Goal: Information Seeking & Learning: Learn about a topic

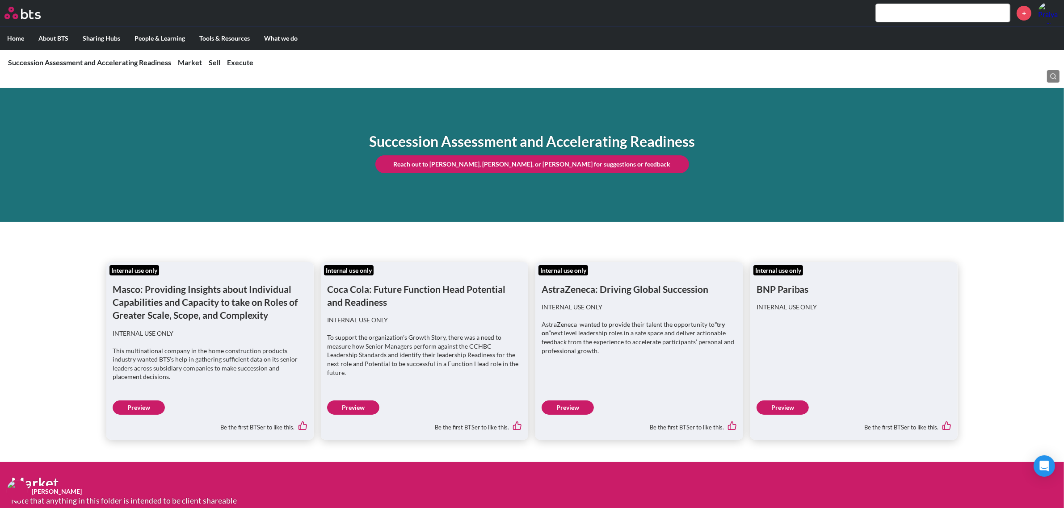
click at [959, 14] on input "text" at bounding box center [942, 13] width 134 height 18
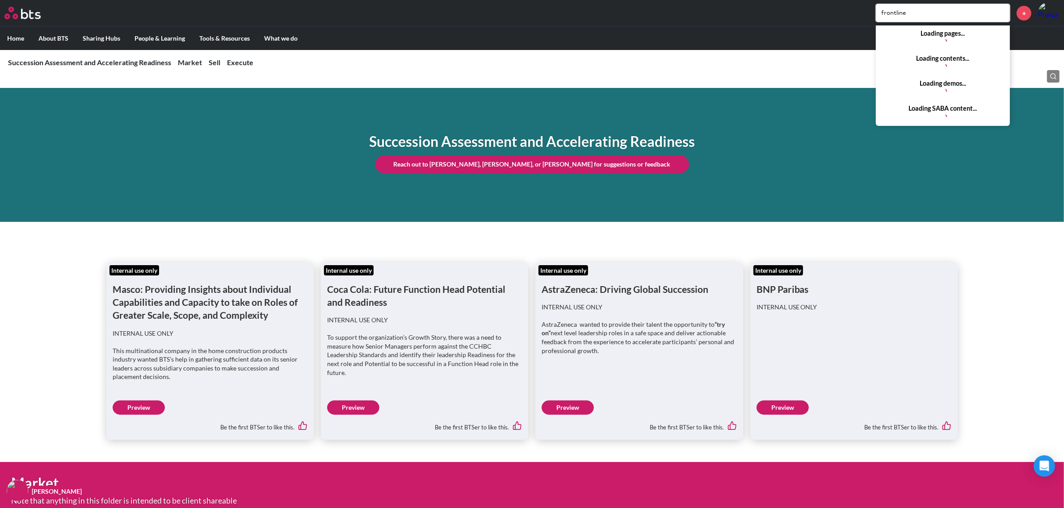
type input "frontline"
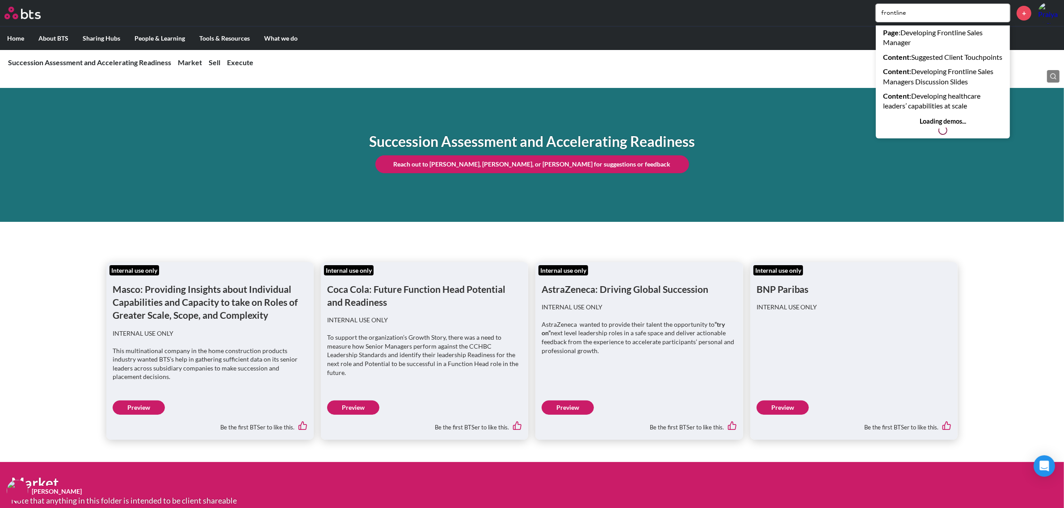
click at [945, 8] on input "frontline" at bounding box center [942, 13] width 134 height 18
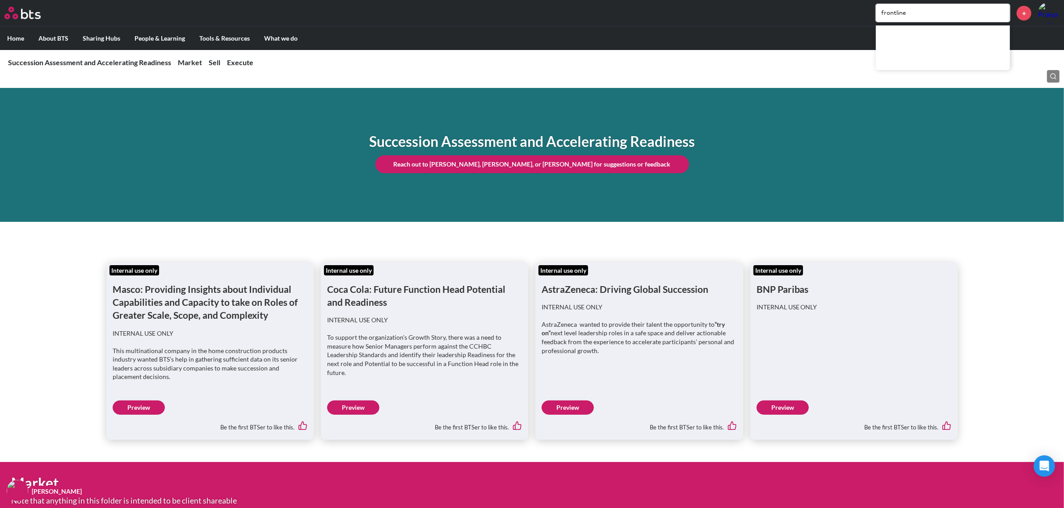
click at [729, 59] on nav "Succession Assessment and Accelerating Readiness Market Market Anchor POV Add i…" at bounding box center [532, 63] width 1064 height 26
click at [735, 24] on div "MENU frontline +" at bounding box center [532, 13] width 1064 height 26
click at [12, 40] on label "Home" at bounding box center [15, 38] width 31 height 23
click at [0, 0] on input "Home" at bounding box center [0, 0] width 0 height 0
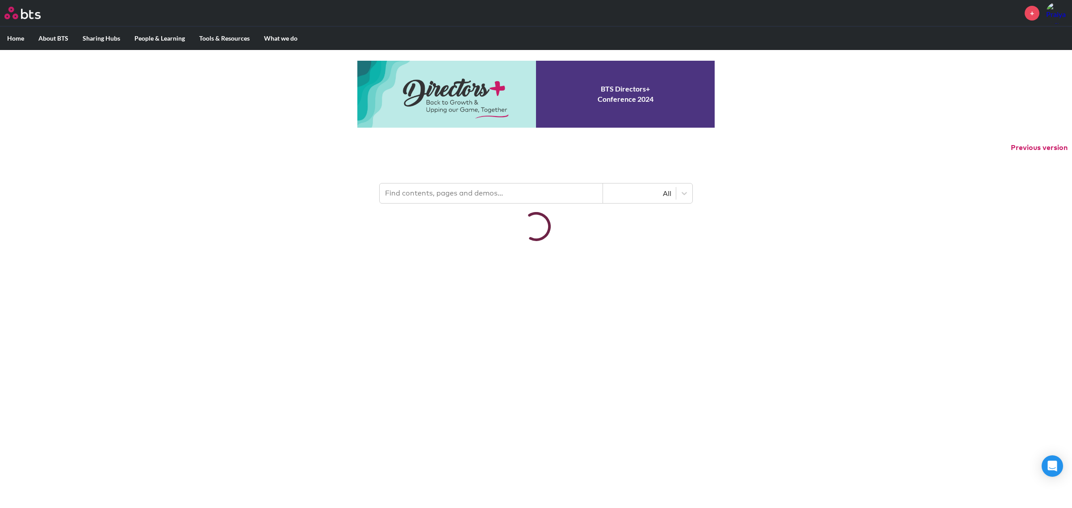
drag, startPoint x: 0, startPoint y: 0, endPoint x: 467, endPoint y: 190, distance: 504.3
click at [467, 190] on input "text" at bounding box center [491, 194] width 223 height 20
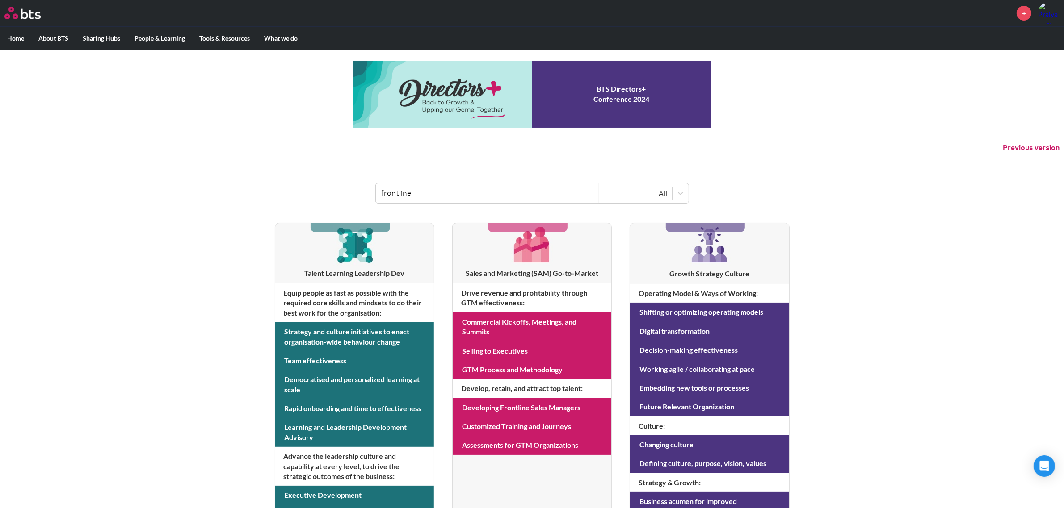
type input "frontline"
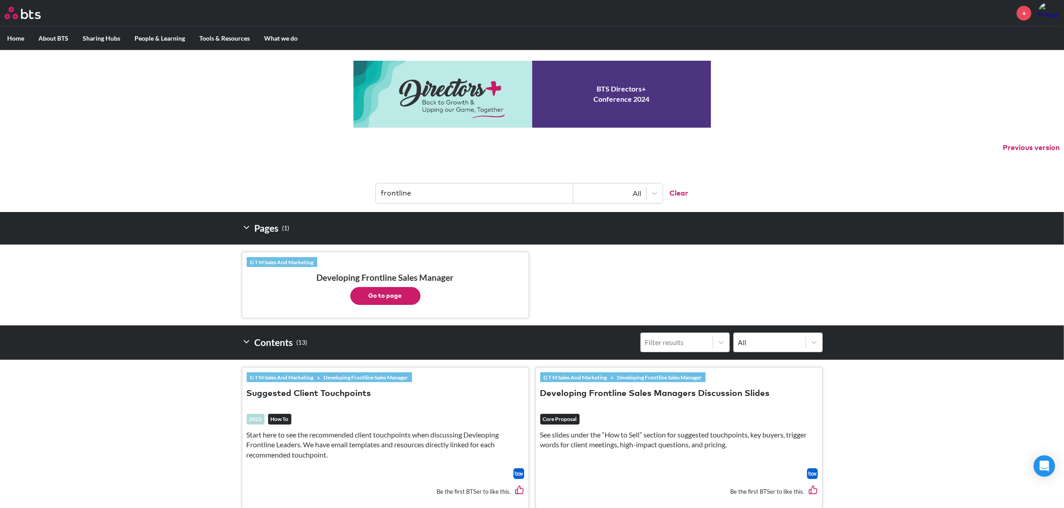
click at [396, 297] on button "Go to page" at bounding box center [385, 296] width 70 height 18
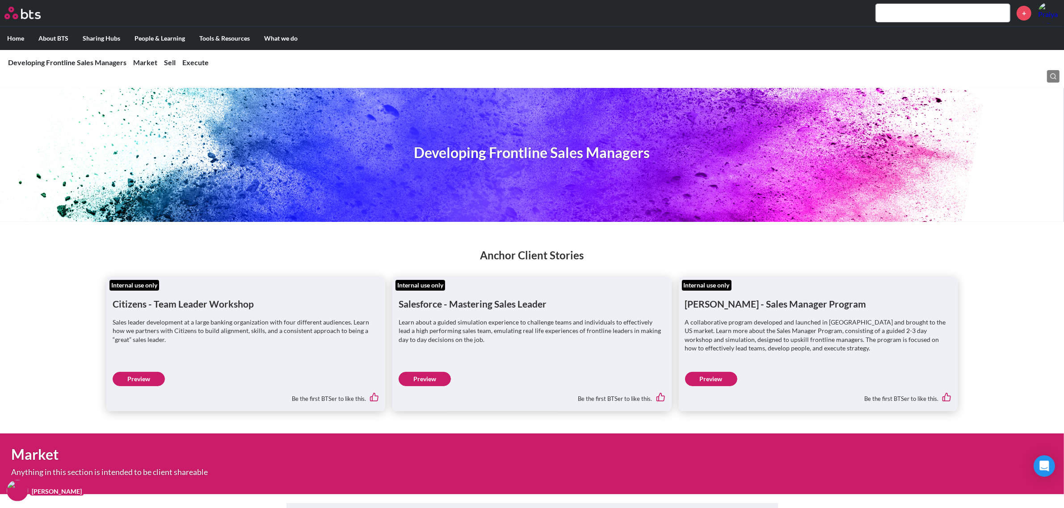
click at [438, 381] on link "Preview" at bounding box center [424, 379] width 52 height 14
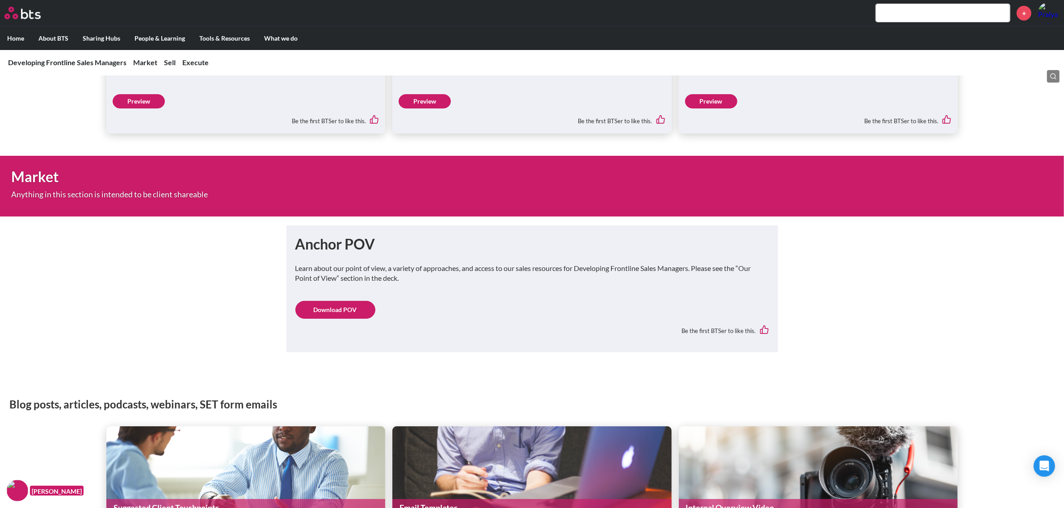
scroll to position [279, 0]
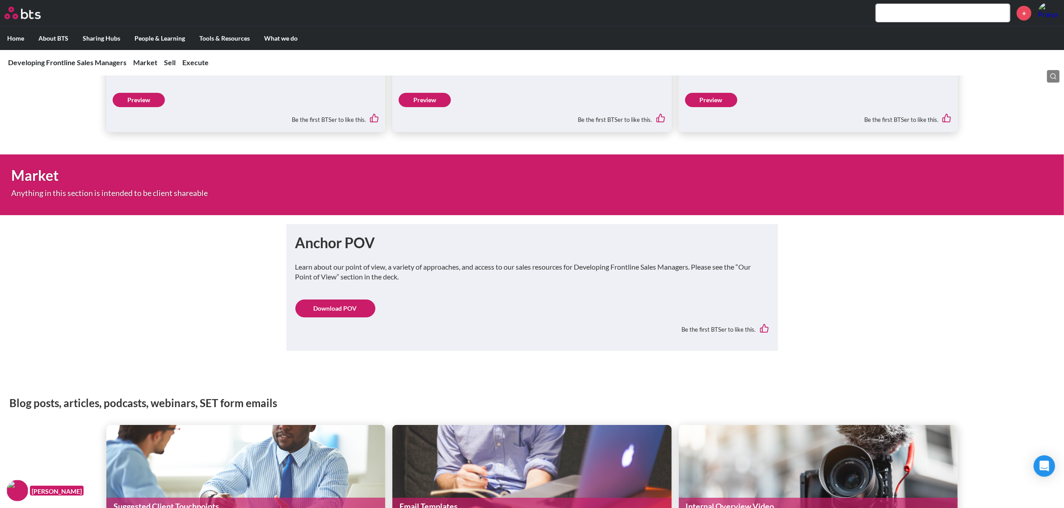
click at [335, 310] on link "Download POV" at bounding box center [335, 309] width 80 height 18
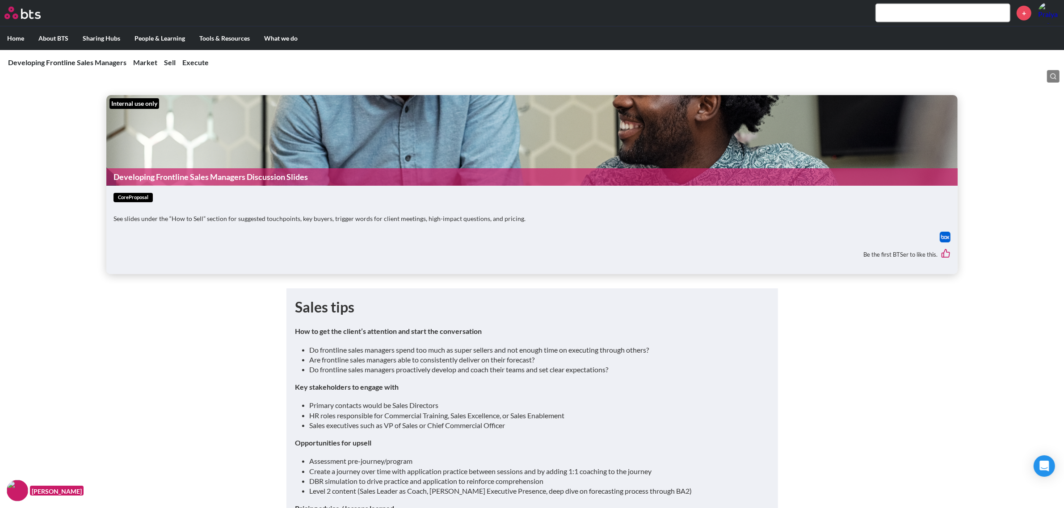
scroll to position [1284, 0]
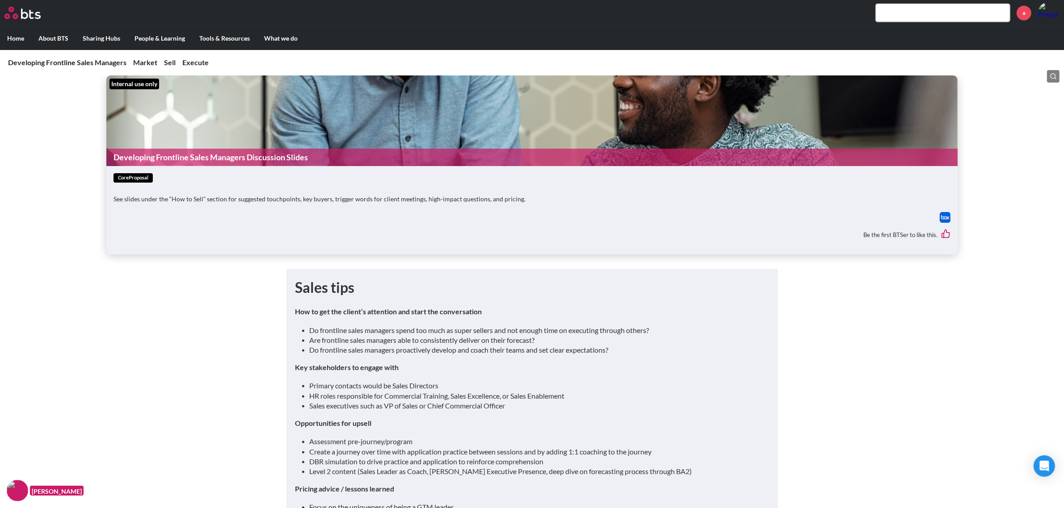
click at [947, 223] on img at bounding box center [944, 217] width 11 height 11
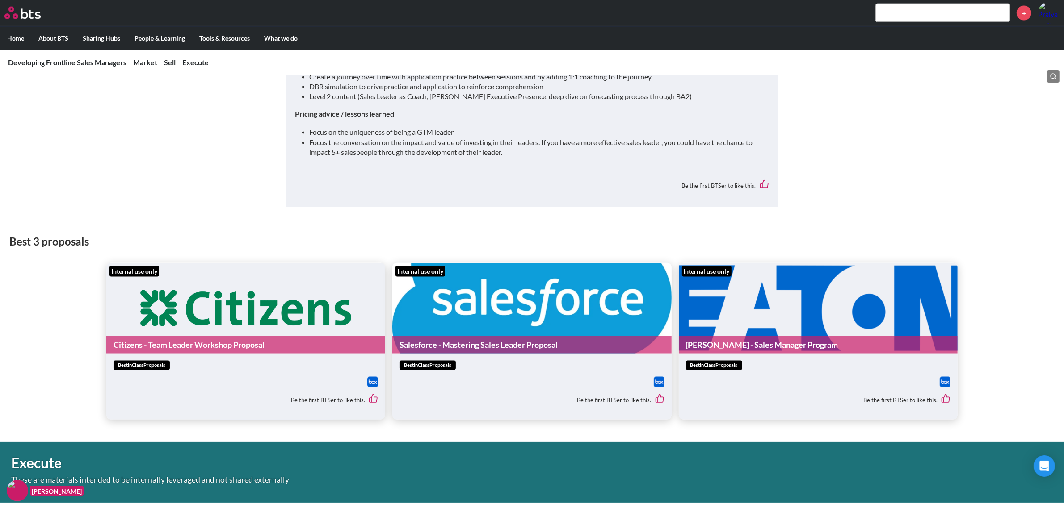
scroll to position [1787, 0]
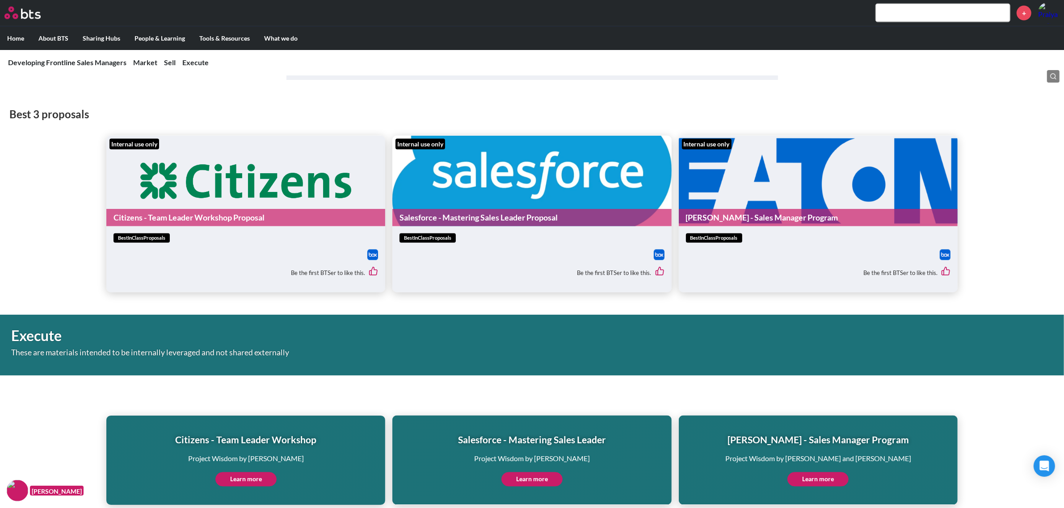
click at [658, 260] on img at bounding box center [658, 255] width 11 height 11
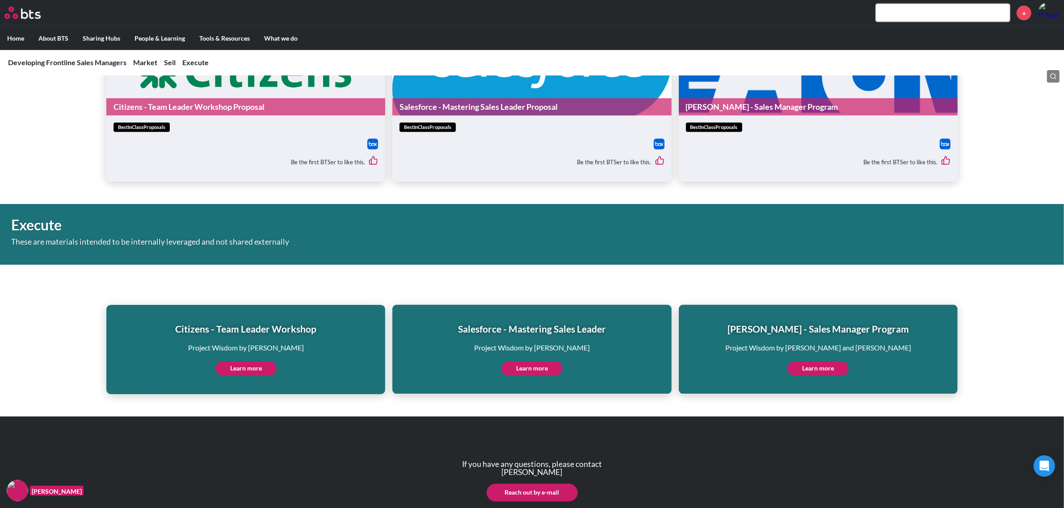
scroll to position [1898, 0]
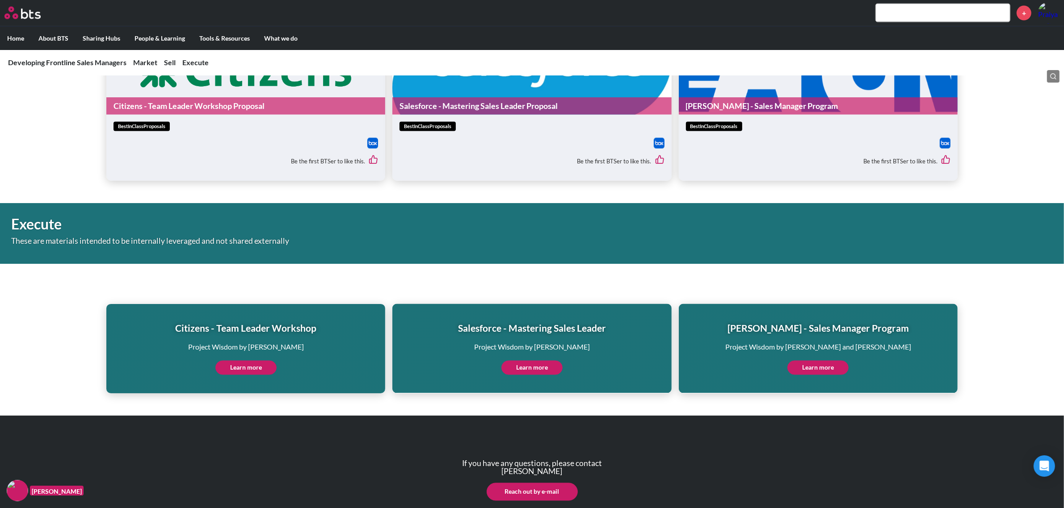
click at [537, 375] on link "Learn more" at bounding box center [531, 368] width 61 height 14
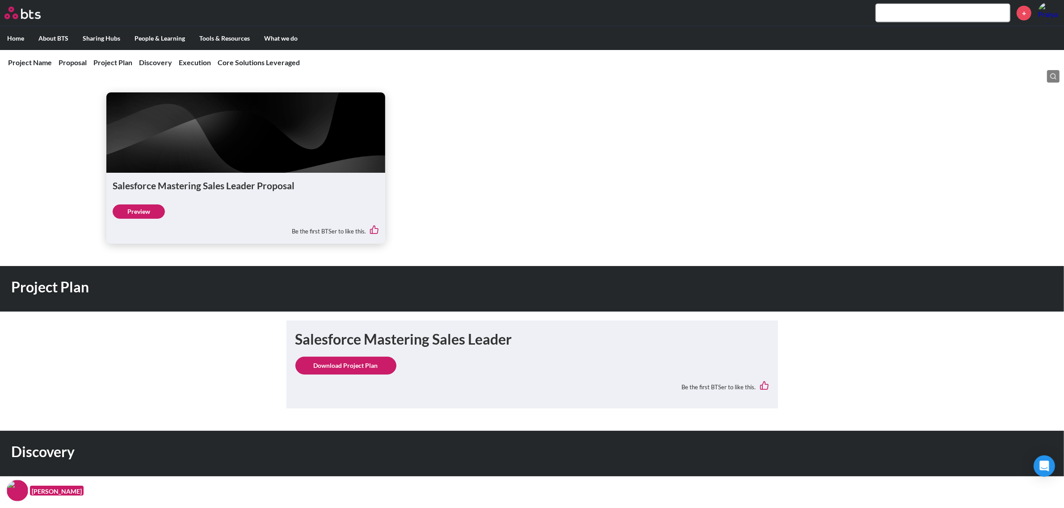
scroll to position [1005, 0]
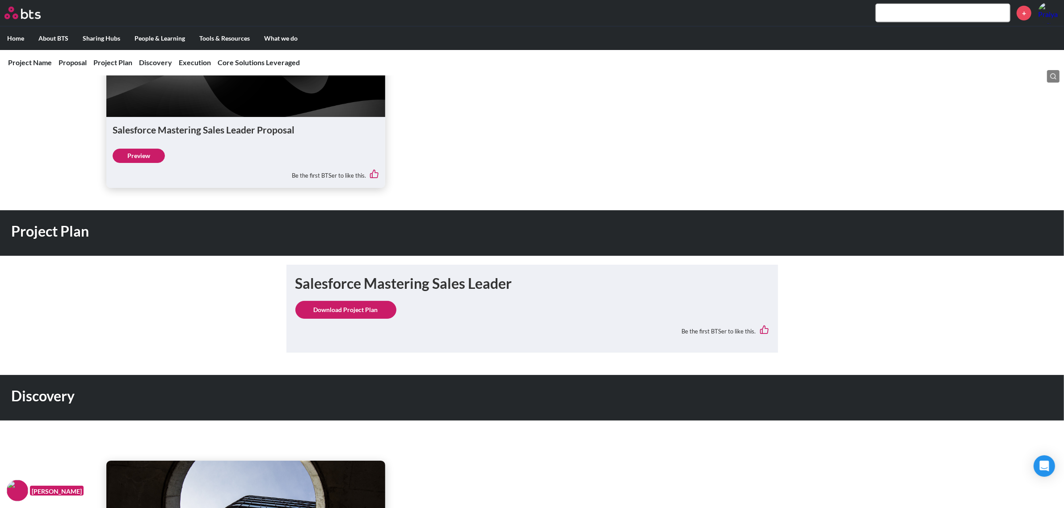
click at [124, 163] on link "Preview" at bounding box center [139, 156] width 52 height 14
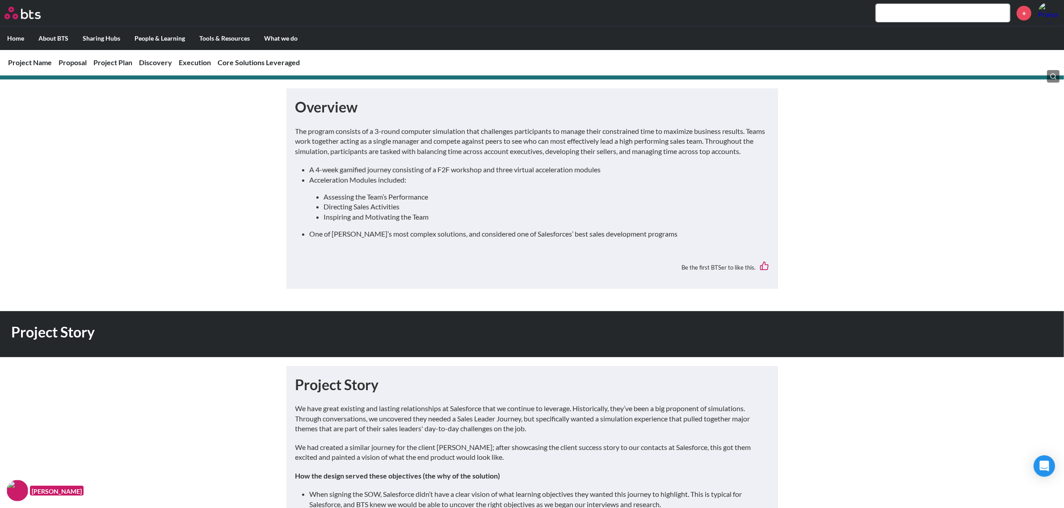
scroll to position [0, 0]
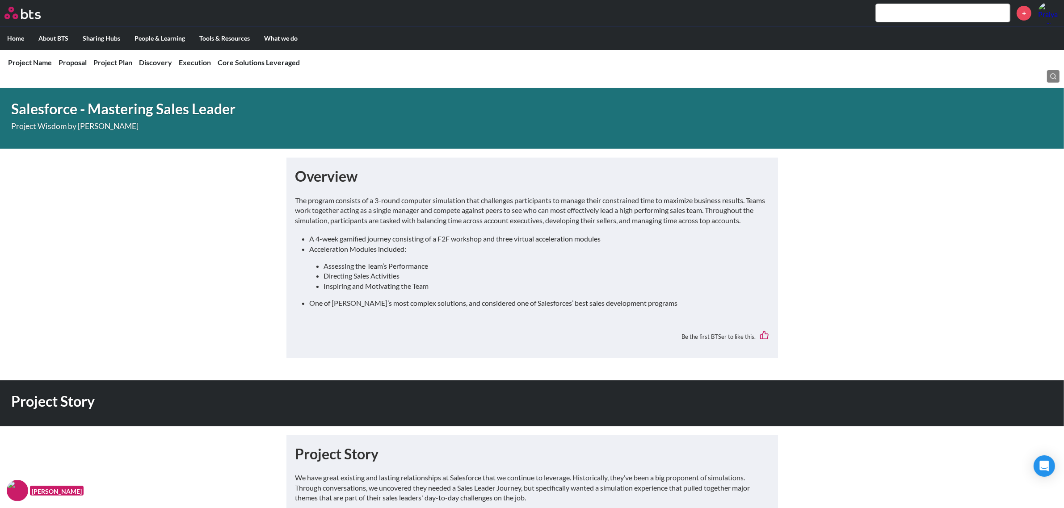
drag, startPoint x: 285, startPoint y: 255, endPoint x: 176, endPoint y: 235, distance: 110.0
click at [8, 36] on label "Home" at bounding box center [15, 38] width 31 height 23
click at [0, 0] on input "Home" at bounding box center [0, 0] width 0 height 0
click at [28, 38] on label "Home" at bounding box center [15, 38] width 31 height 23
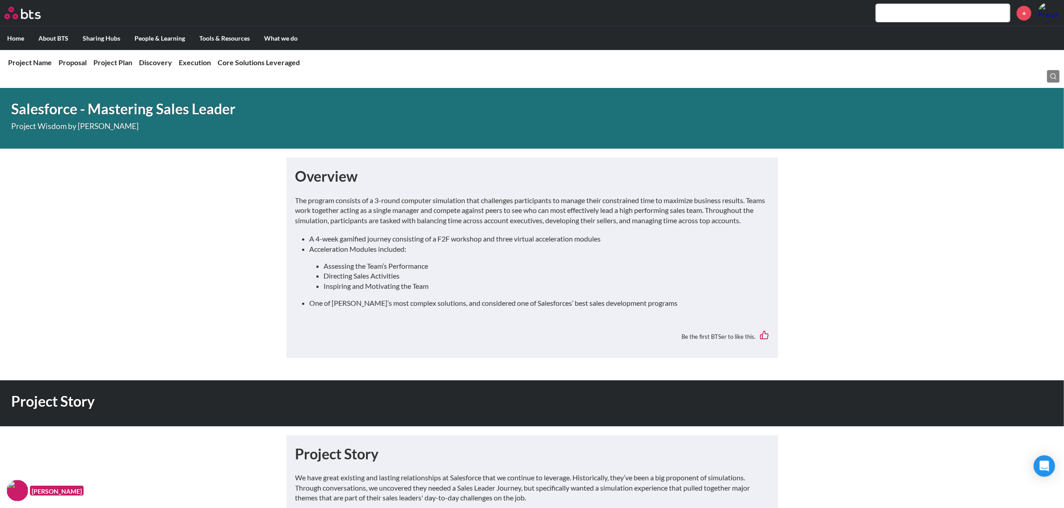
click at [0, 0] on input "Home" at bounding box center [0, 0] width 0 height 0
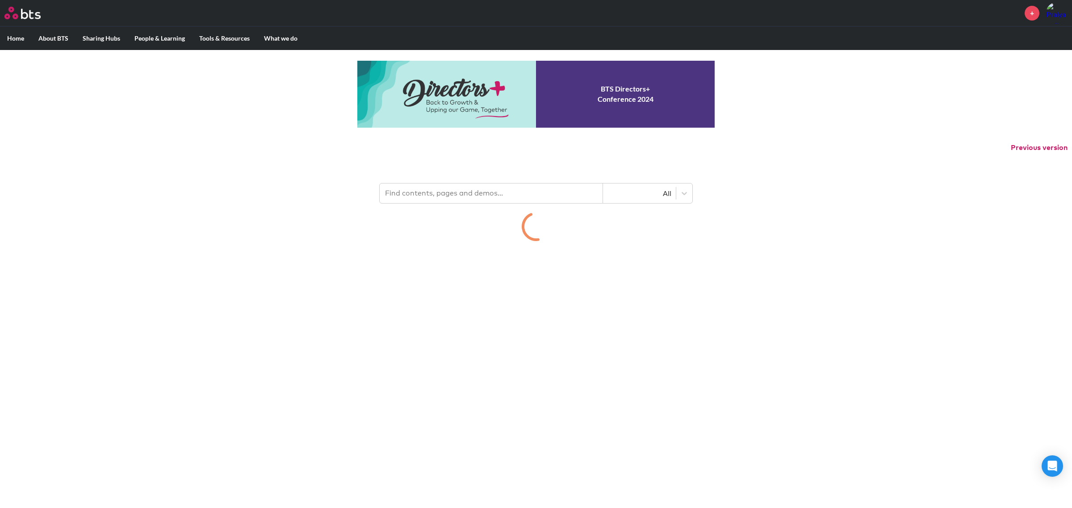
click at [488, 147] on p "Previous version" at bounding box center [536, 147] width 1072 height 19
click at [483, 193] on input "text" at bounding box center [491, 194] width 223 height 20
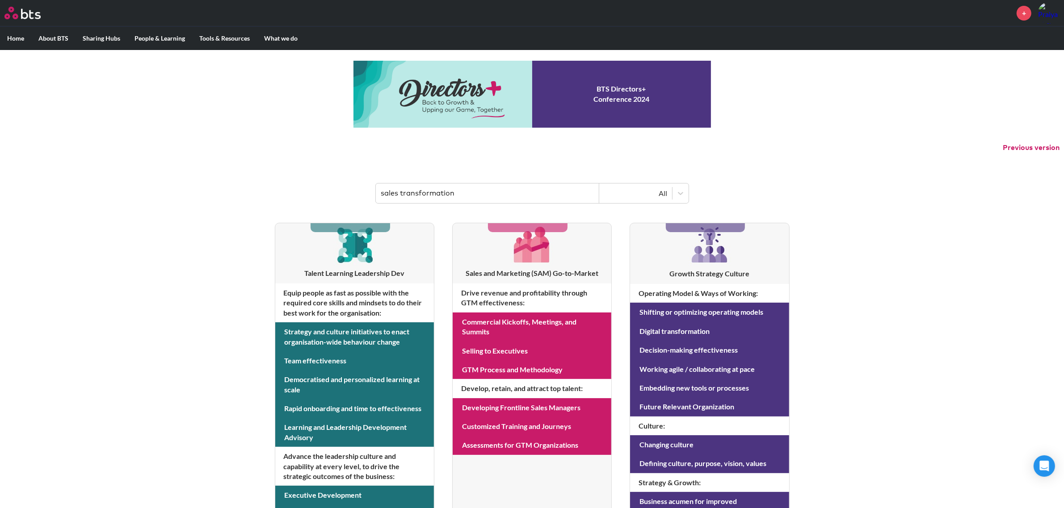
type input "sales transformation"
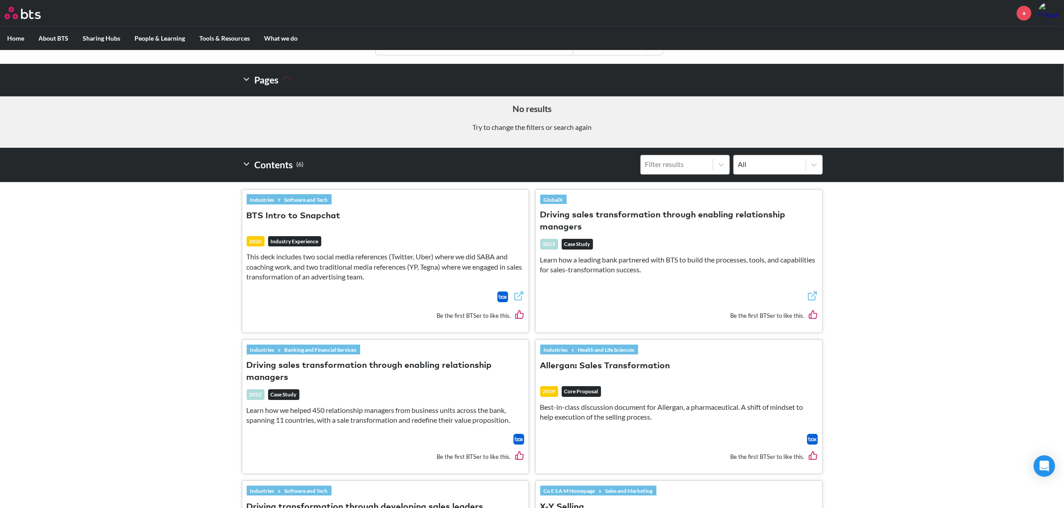
scroll to position [223, 0]
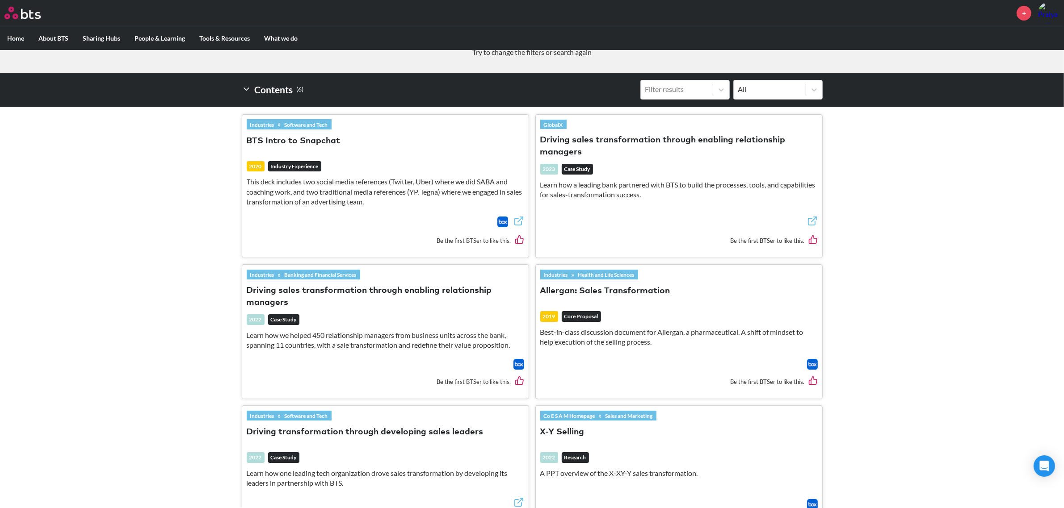
click at [809, 363] on img at bounding box center [812, 364] width 11 height 11
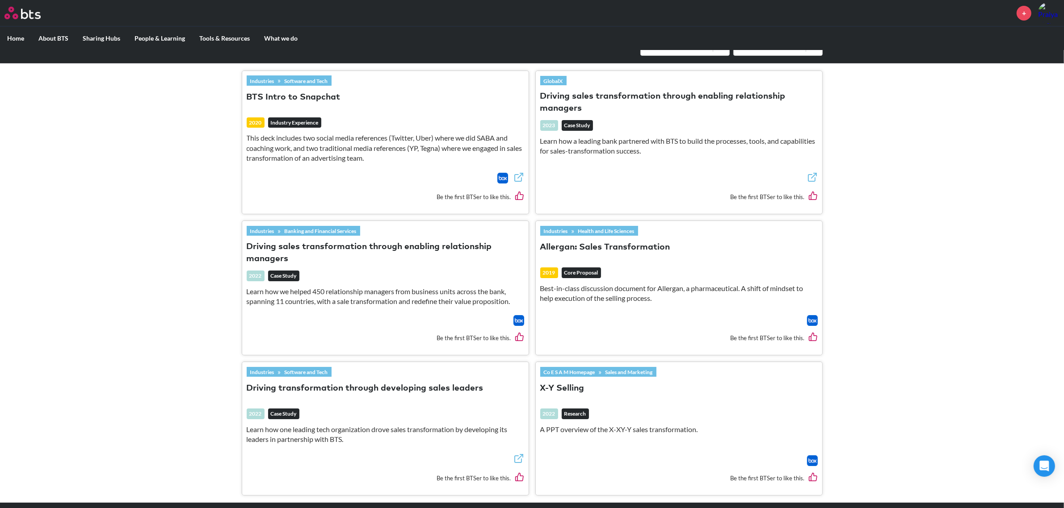
scroll to position [335, 0]
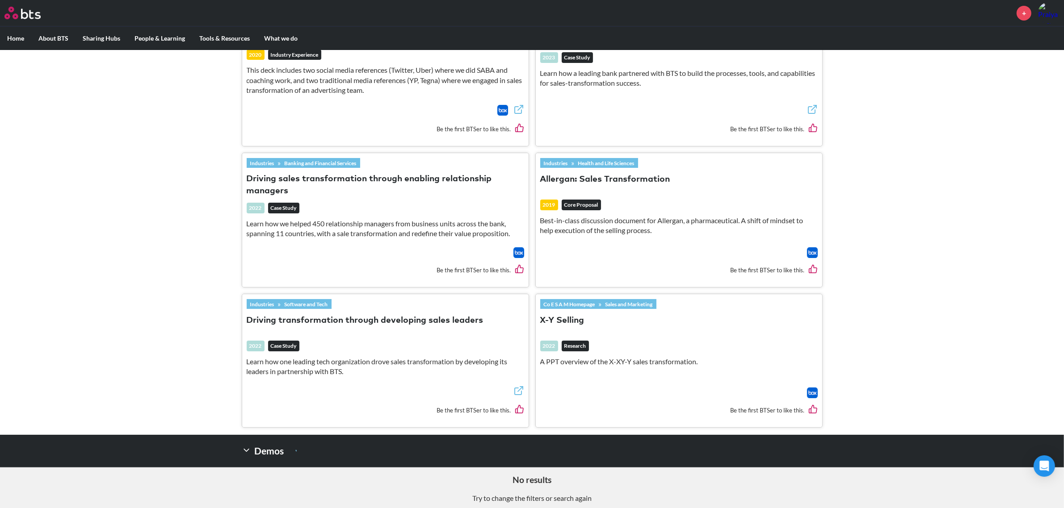
click at [807, 390] on img at bounding box center [812, 393] width 11 height 11
